Goal: Information Seeking & Learning: Learn about a topic

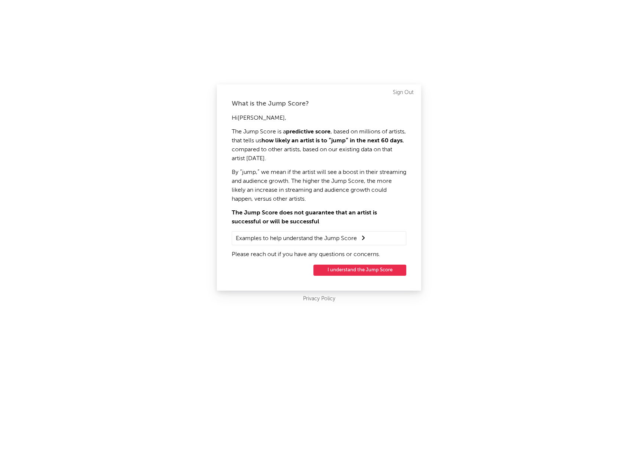
click at [372, 272] on button "I understand the Jump Score" at bounding box center [360, 270] width 93 height 11
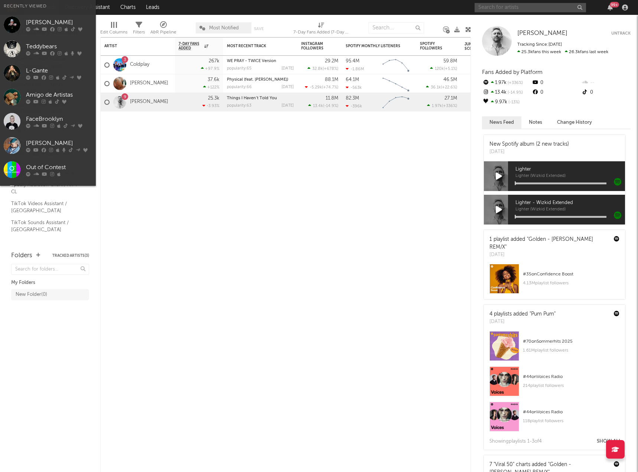
click at [547, 7] on input "text" at bounding box center [530, 7] width 111 height 9
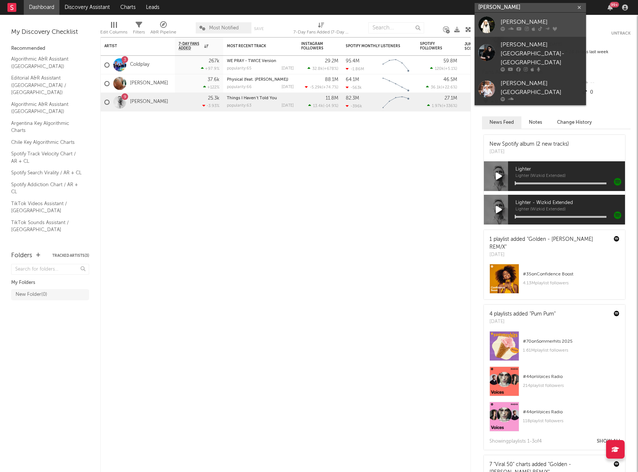
type input "[PERSON_NAME]"
click at [521, 23] on div "[PERSON_NAME]" at bounding box center [542, 22] width 82 height 9
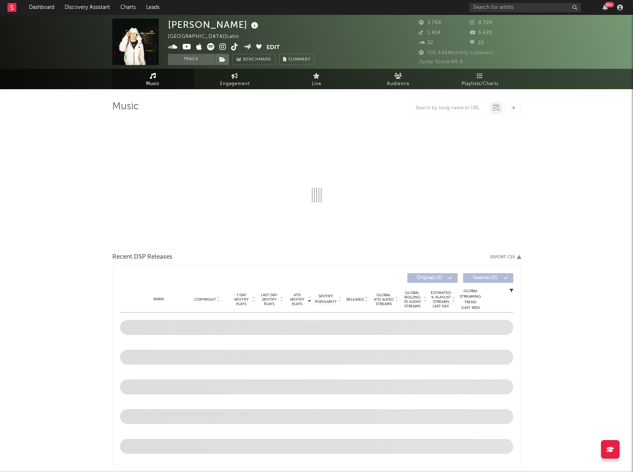
select select "6m"
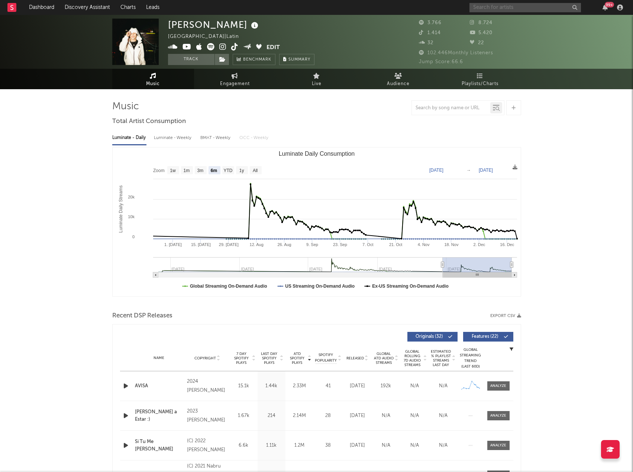
click at [529, 5] on input "text" at bounding box center [524, 7] width 111 height 9
drag, startPoint x: 500, startPoint y: 7, endPoint x: 410, endPoint y: 8, distance: 89.9
click at [410, 8] on nav "Dashboard Discovery Assistant Charts Leads ithen ny 99 +" at bounding box center [316, 7] width 633 height 15
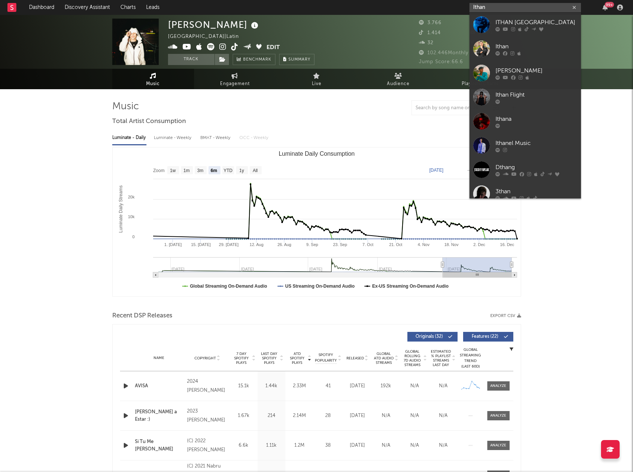
type input "Ithan"
click at [478, 24] on div at bounding box center [481, 24] width 17 height 17
